Goal: Transaction & Acquisition: Purchase product/service

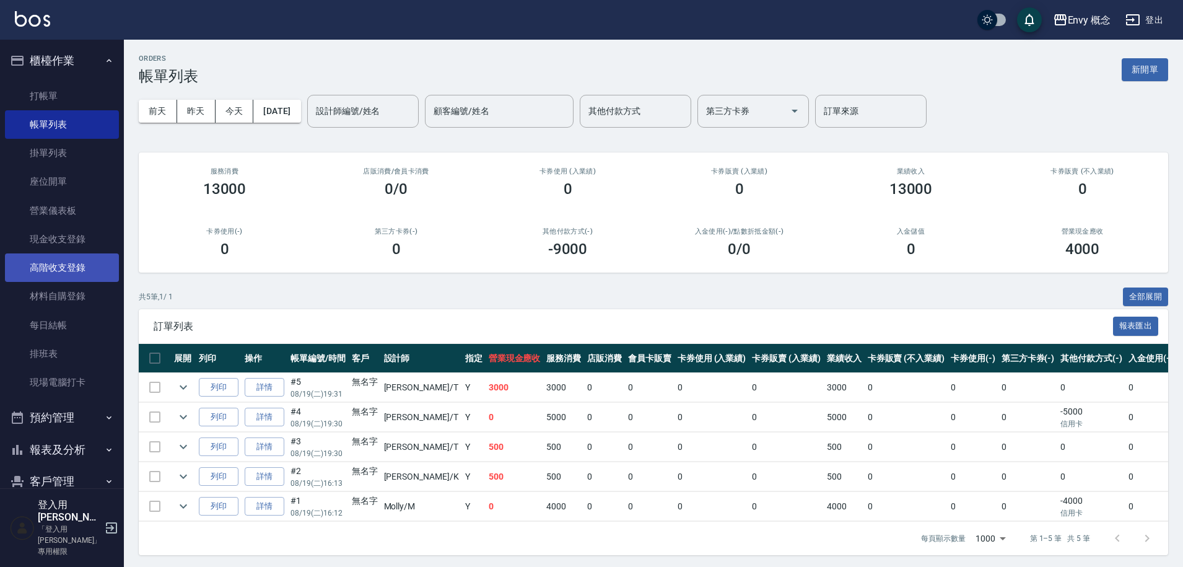
click at [89, 262] on link "高階收支登錄" at bounding box center [62, 267] width 114 height 28
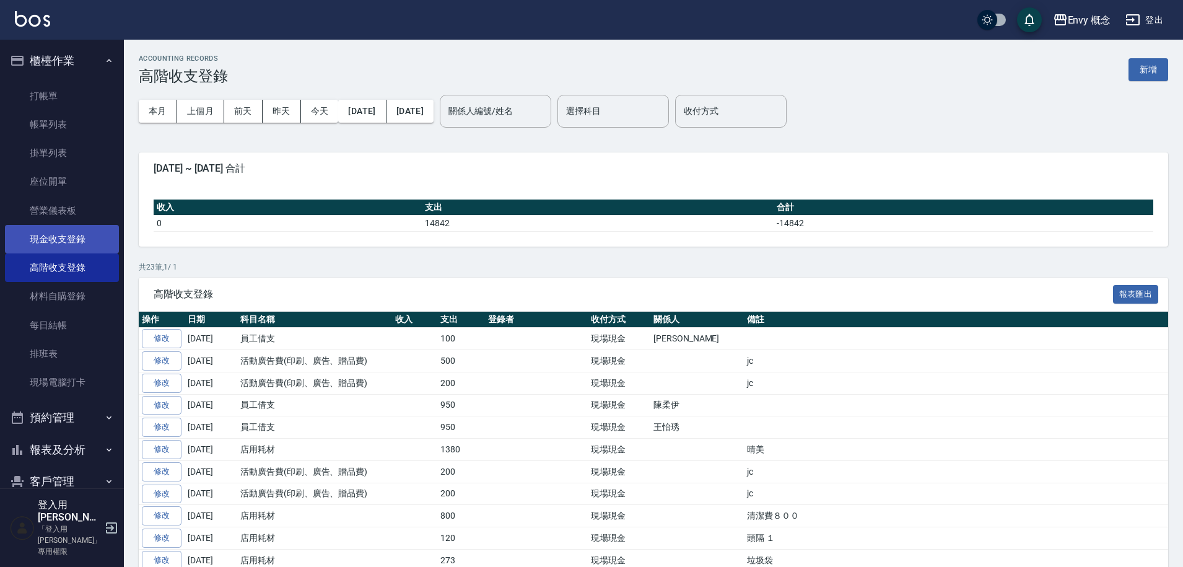
click at [90, 236] on link "現金收支登錄" at bounding box center [62, 239] width 114 height 28
click at [78, 271] on link "高階收支登錄" at bounding box center [62, 267] width 114 height 28
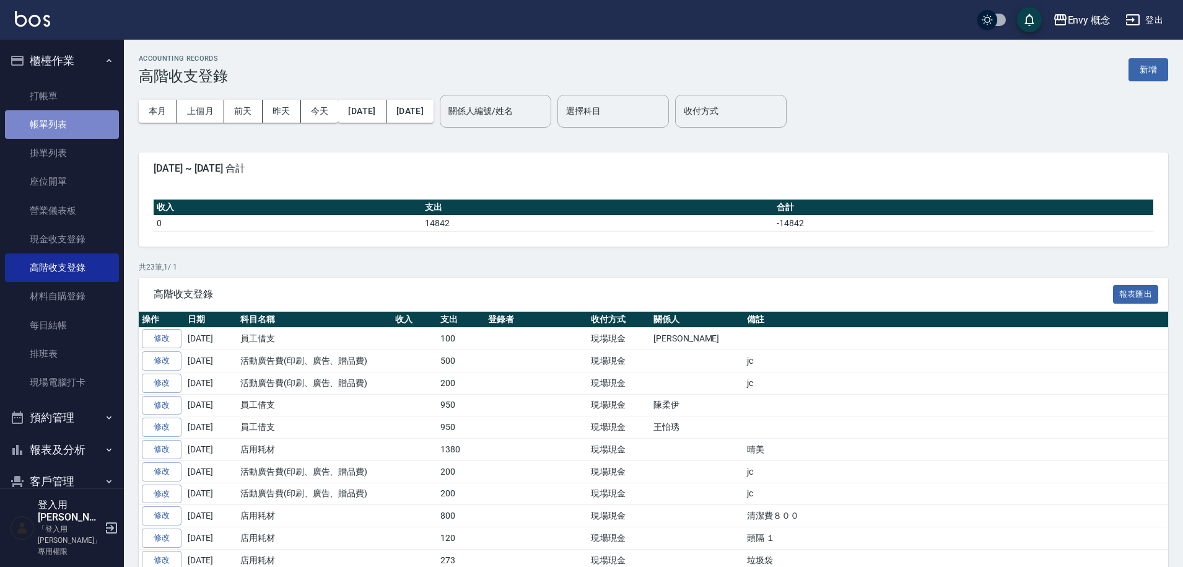
click at [63, 128] on link "帳單列表" at bounding box center [62, 124] width 114 height 28
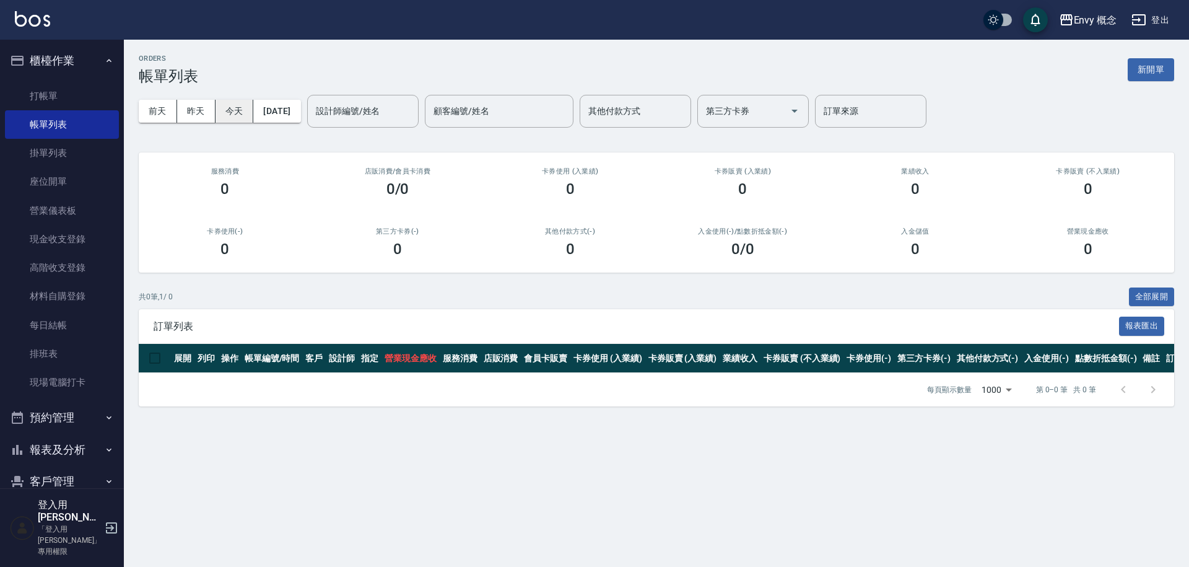
click at [224, 110] on button "今天" at bounding box center [235, 111] width 38 height 23
click at [82, 99] on link "打帳單" at bounding box center [62, 96] width 114 height 28
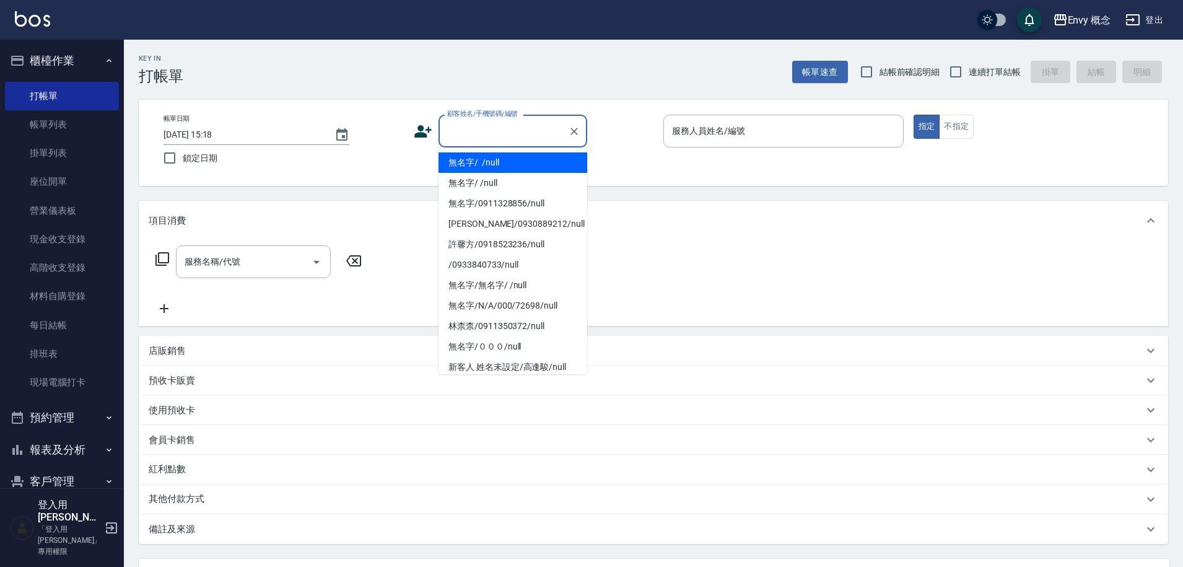
click at [543, 130] on input "顧客姓名/手機號碼/編號" at bounding box center [503, 131] width 119 height 22
drag, startPoint x: 544, startPoint y: 165, endPoint x: 723, endPoint y: 129, distance: 182.1
click at [544, 165] on li "無名字/ /null" at bounding box center [512, 162] width 149 height 20
type input "無名字/ /null"
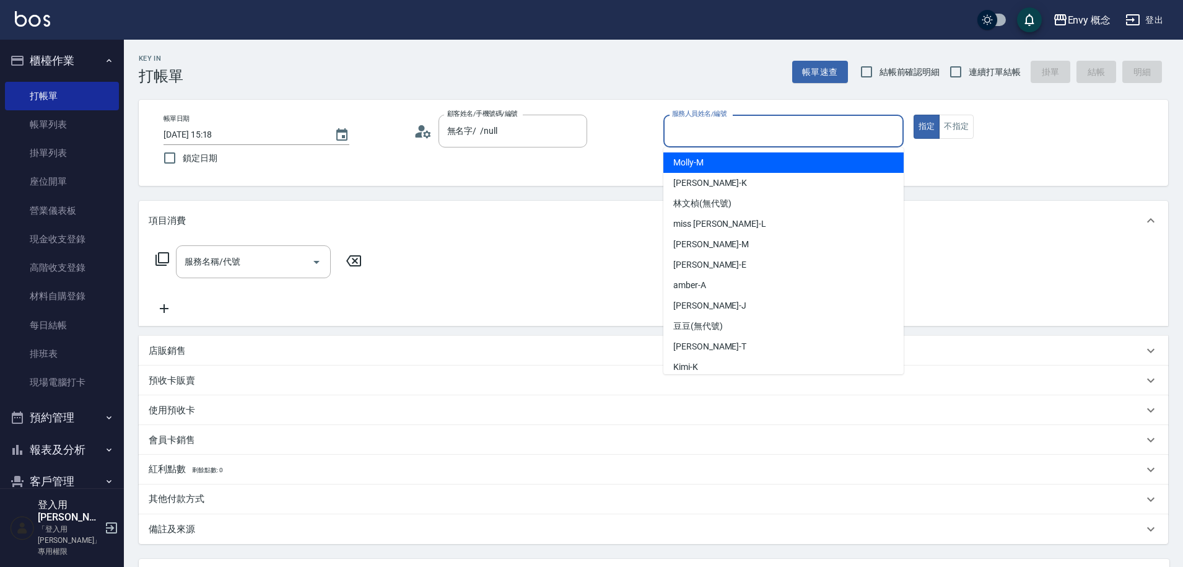
click at [723, 129] on input "服務人員姓名/編號" at bounding box center [783, 131] width 229 height 22
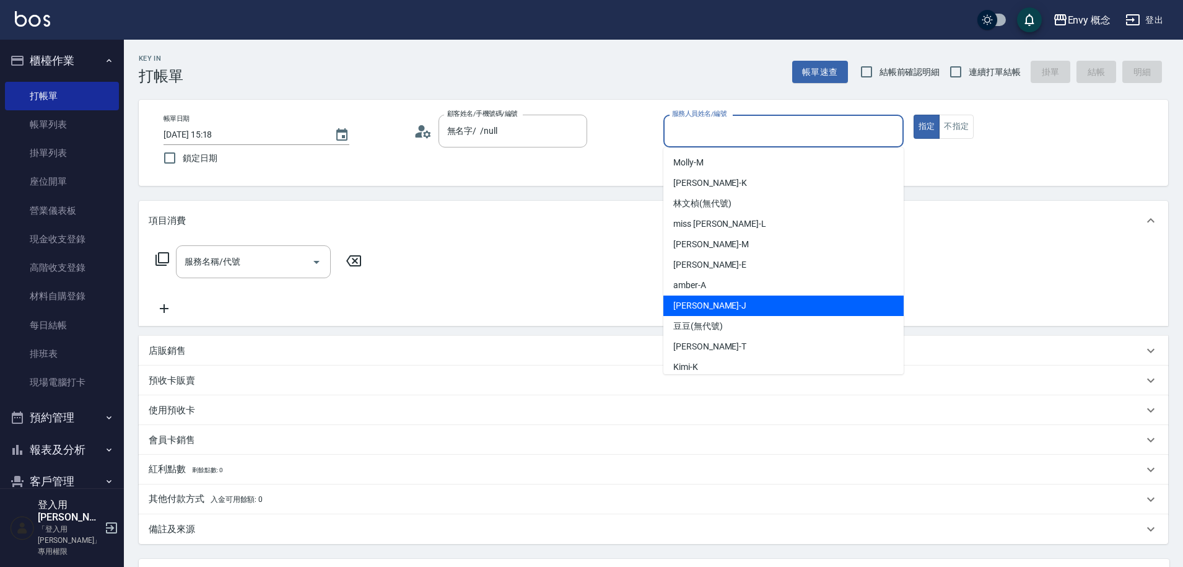
click at [705, 297] on div "[PERSON_NAME]" at bounding box center [783, 305] width 240 height 20
type input "[PERSON_NAME]"
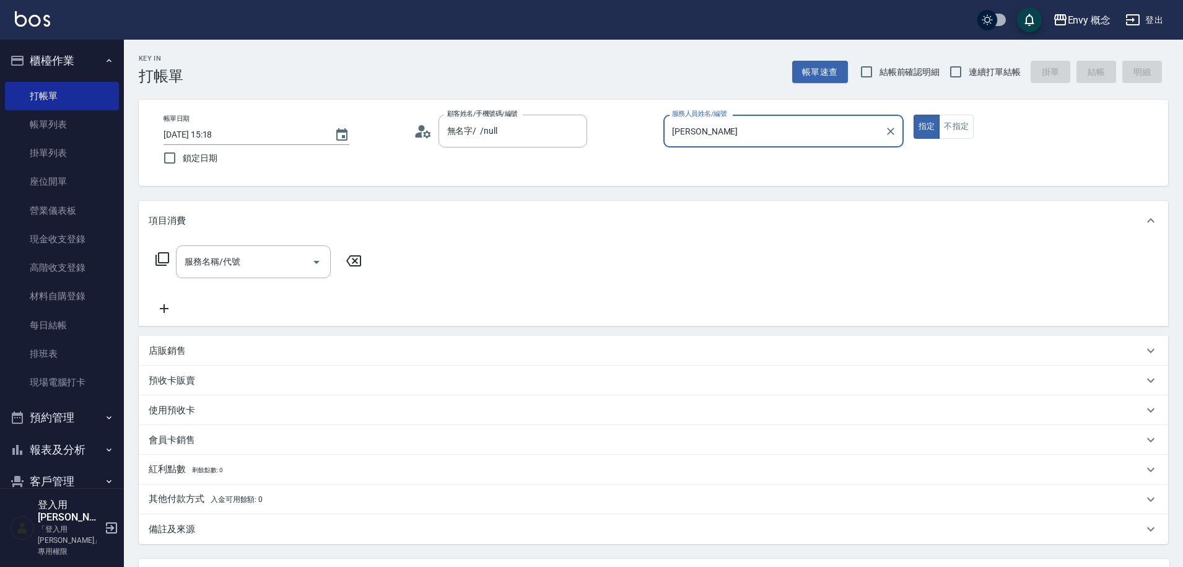
click at [214, 259] on div "服務名稱/代號 服務名稱/代號" at bounding box center [253, 261] width 155 height 33
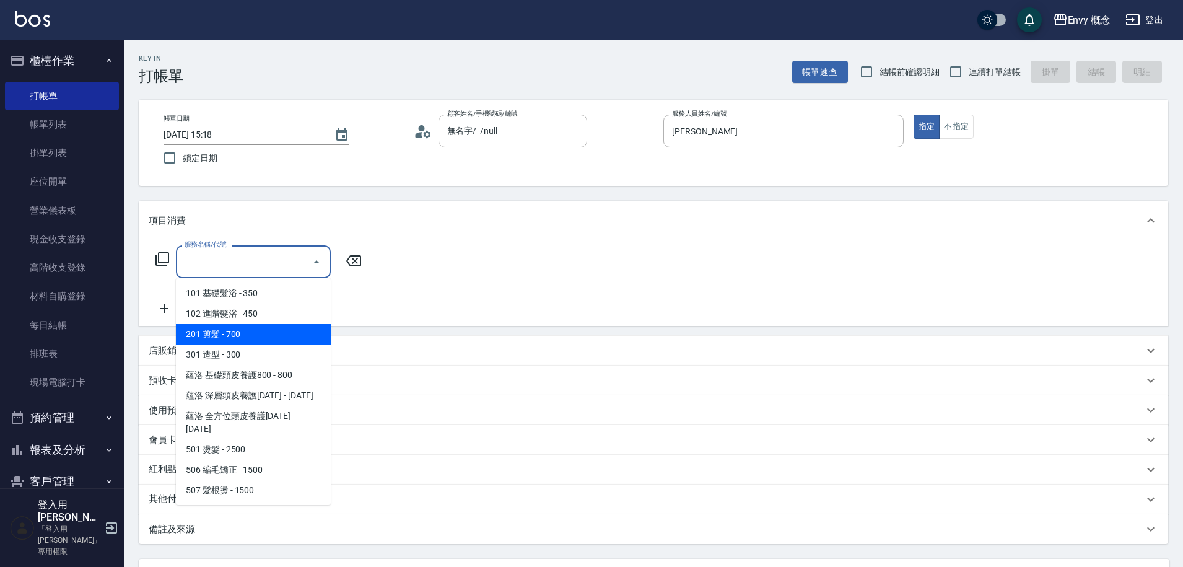
click at [237, 342] on span "201 剪髮 - 700" at bounding box center [253, 334] width 155 height 20
type input "201 剪髮(201)"
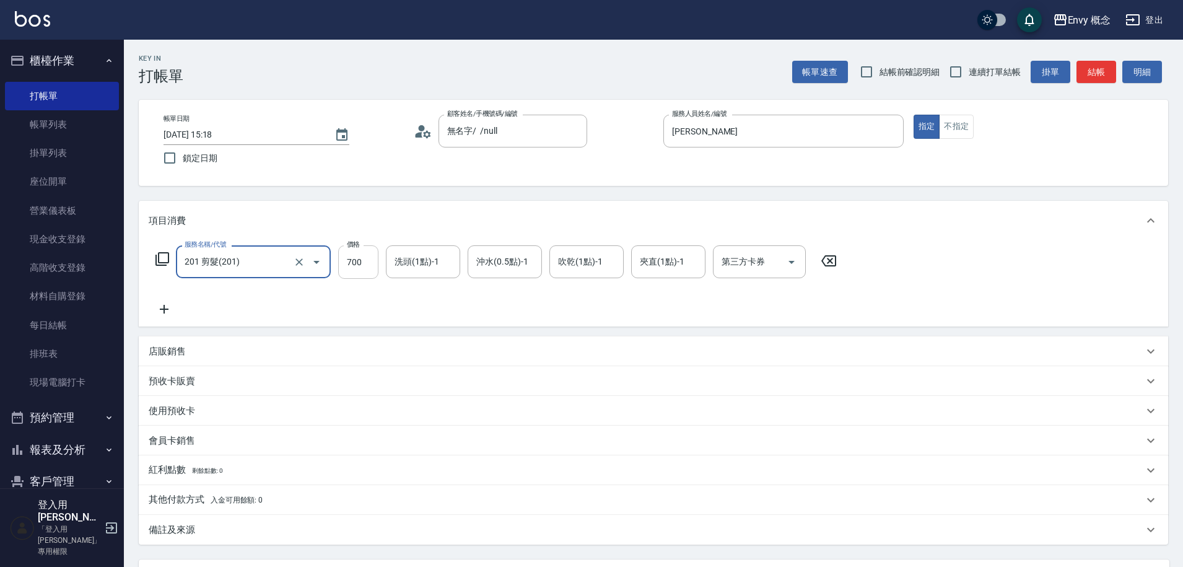
click at [372, 263] on input "700" at bounding box center [358, 261] width 40 height 33
type input "600"
click at [191, 499] on p "其他付款方式 入金可用餘額: 0" at bounding box center [206, 500] width 114 height 14
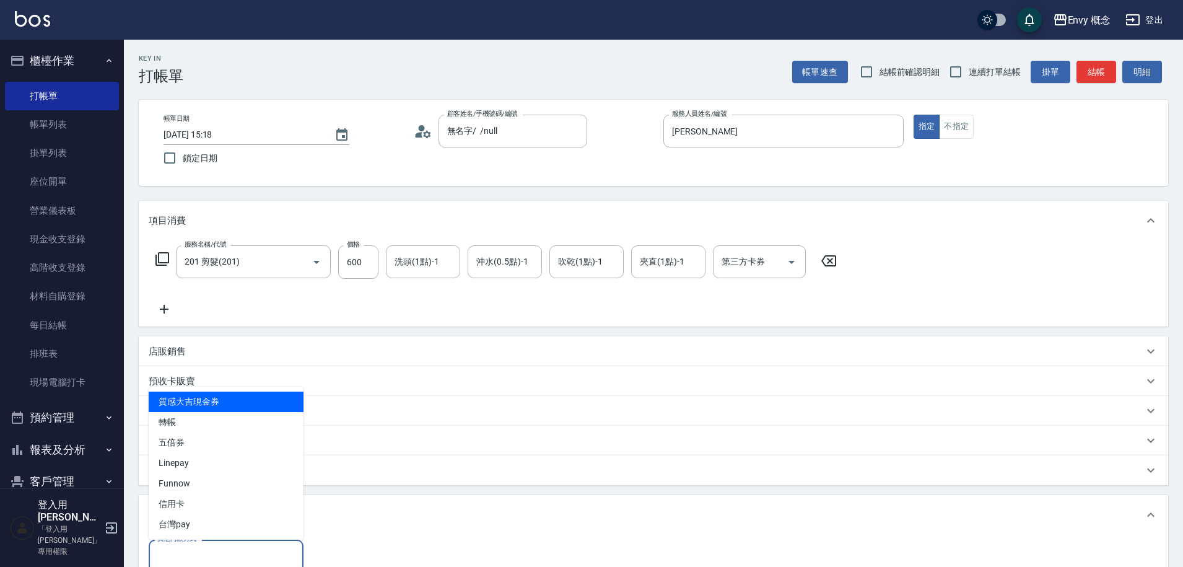
click at [224, 545] on input "其他付款方式" at bounding box center [226, 556] width 144 height 22
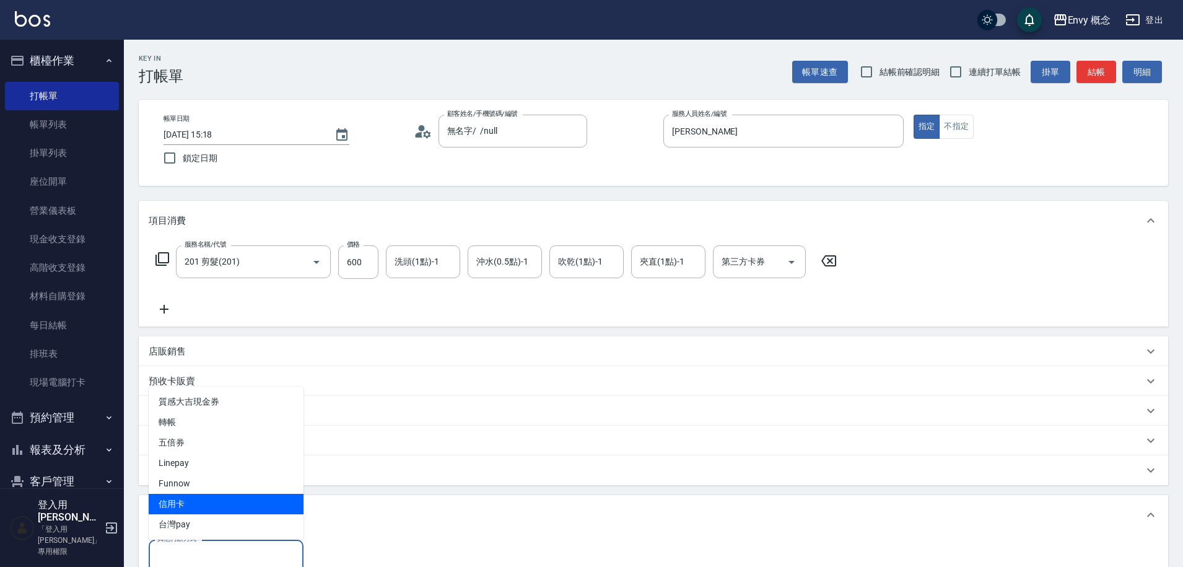
click at [207, 506] on span "信用卡" at bounding box center [226, 504] width 155 height 20
type input "信用卡"
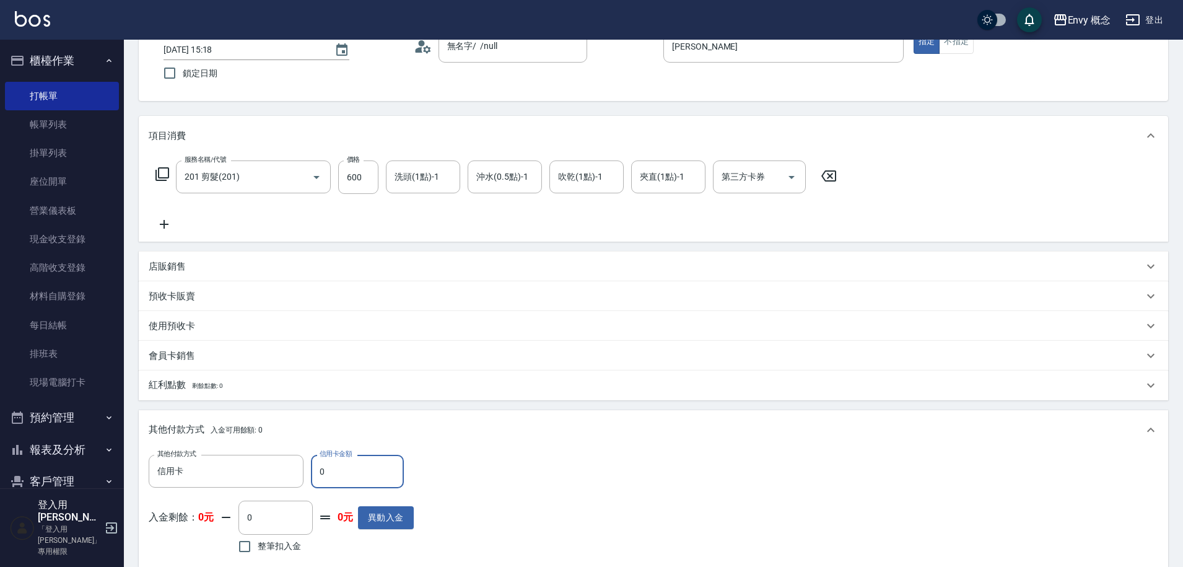
scroll to position [88, 0]
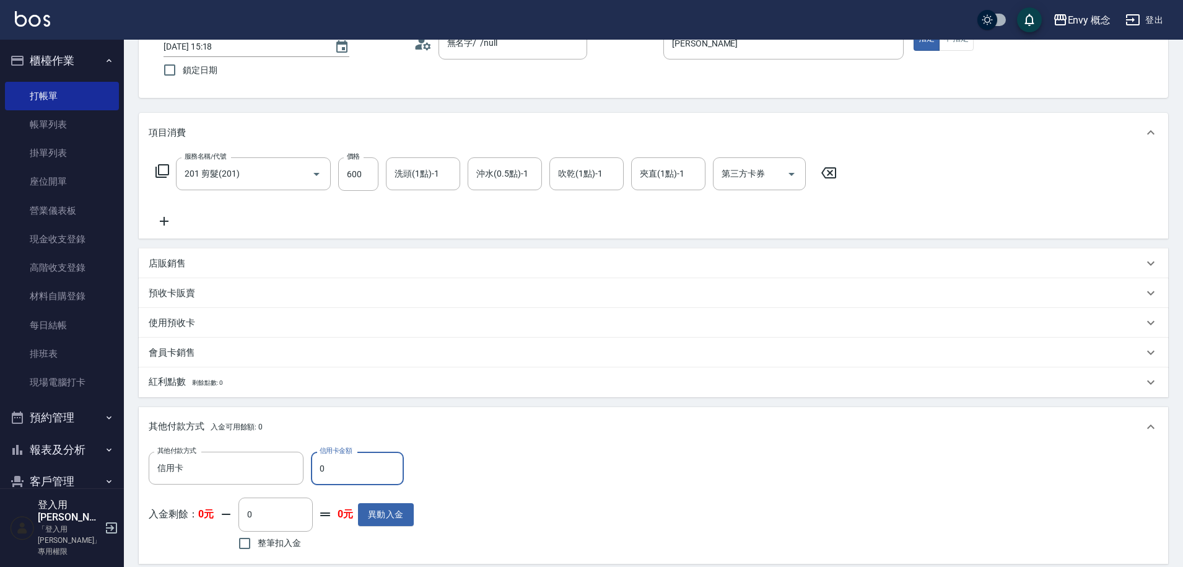
click at [353, 468] on input "0" at bounding box center [357, 467] width 93 height 33
type input "600"
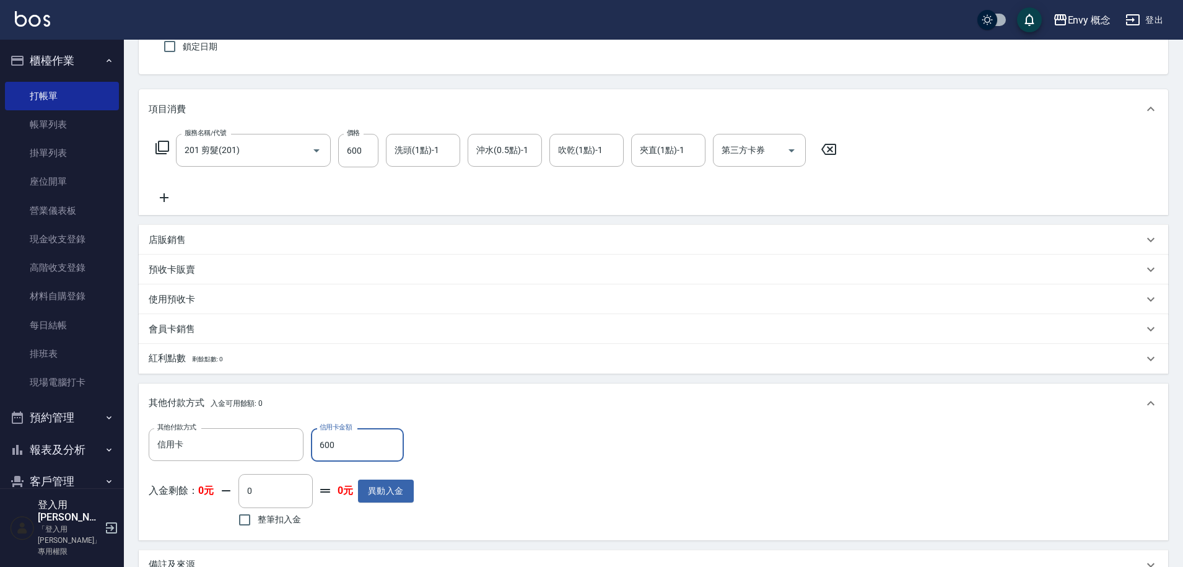
scroll to position [225, 0]
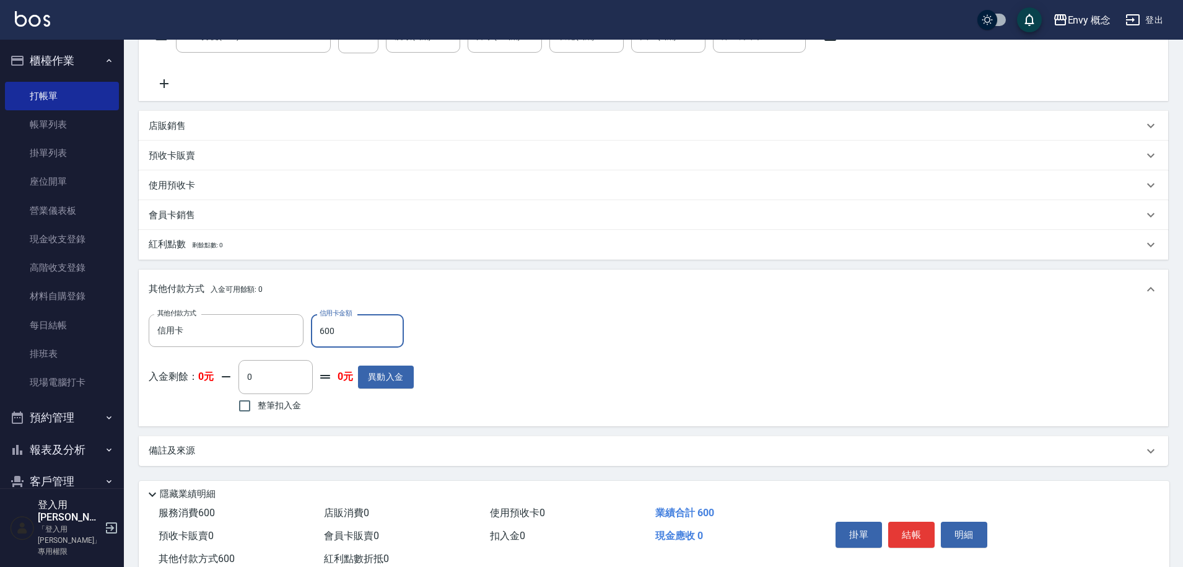
click at [915, 533] on button "結帳" at bounding box center [911, 534] width 46 height 26
